Goal: Register for event/course

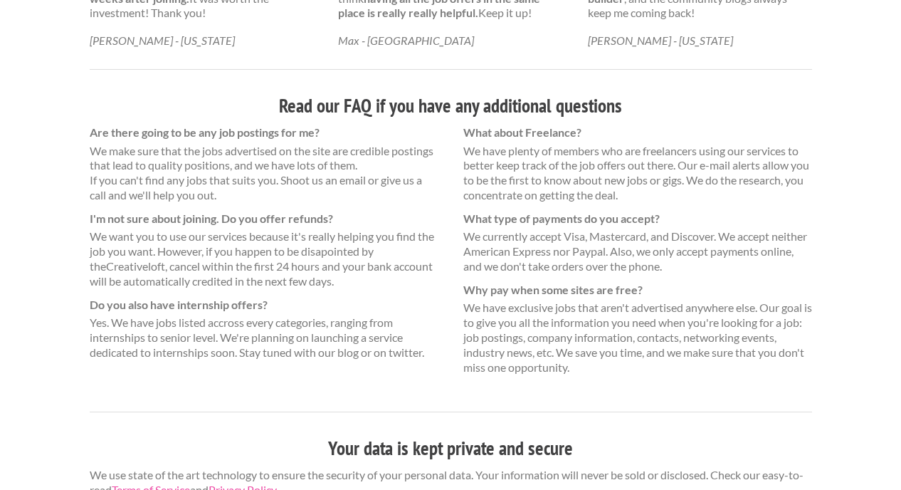
scroll to position [989, 0]
